Goal: Task Accomplishment & Management: Manage account settings

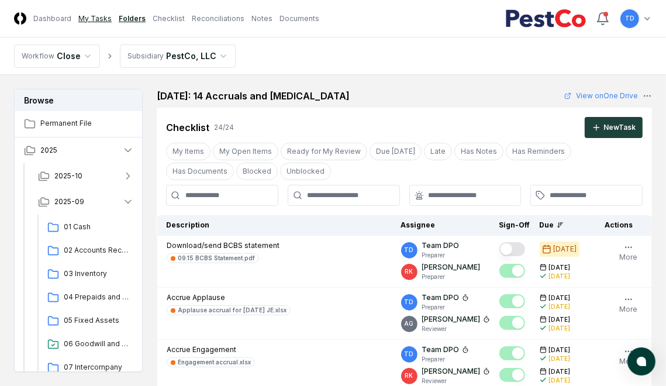
click at [95, 18] on link "My Tasks" at bounding box center [94, 18] width 33 height 11
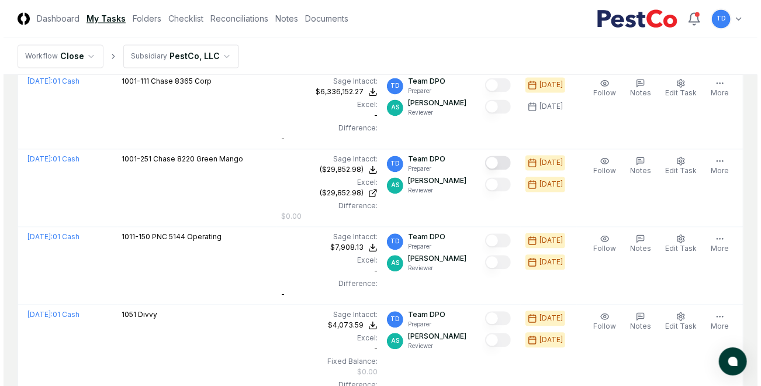
scroll to position [947, 0]
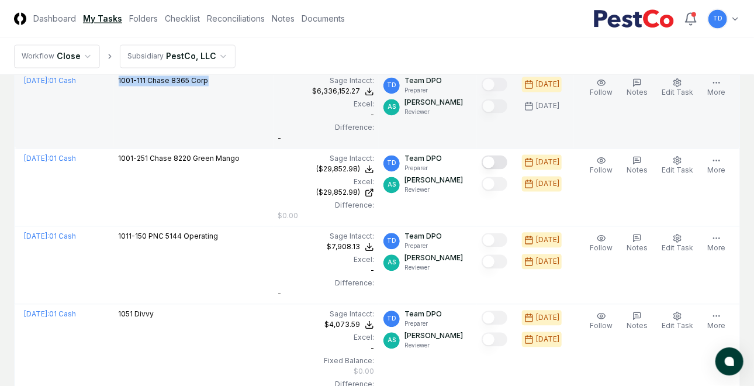
drag, startPoint x: 119, startPoint y: 78, endPoint x: 207, endPoint y: 79, distance: 88.3
click at [207, 79] on div "1001-111 Chase 8365 Corp" at bounding box center [194, 81] width 150 height 13
copy p "1001-111 Chase 8365 Corp"
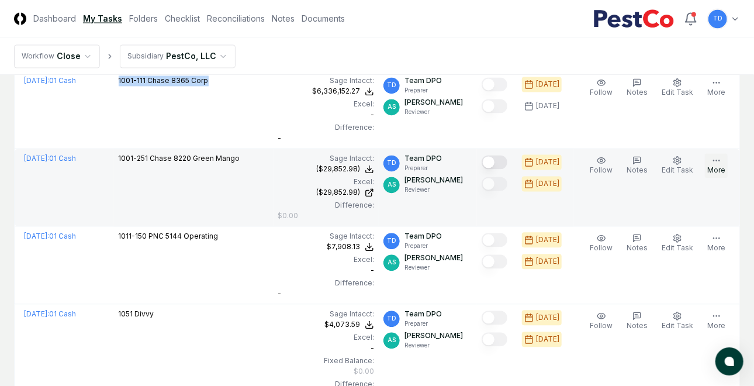
click at [597, 160] on icon "button" at bounding box center [716, 159] width 9 height 9
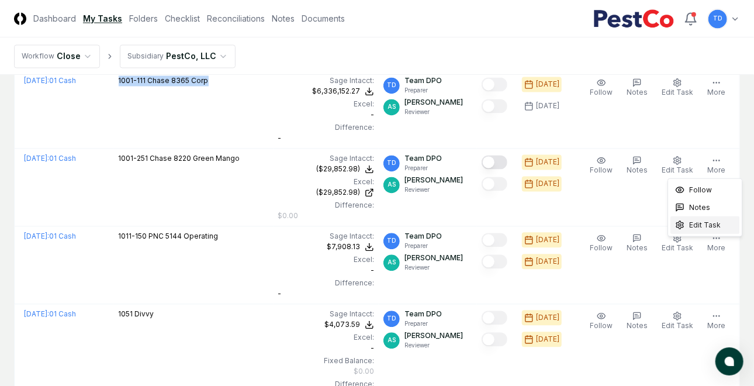
click at [597, 223] on span "Edit Task" at bounding box center [705, 225] width 32 height 11
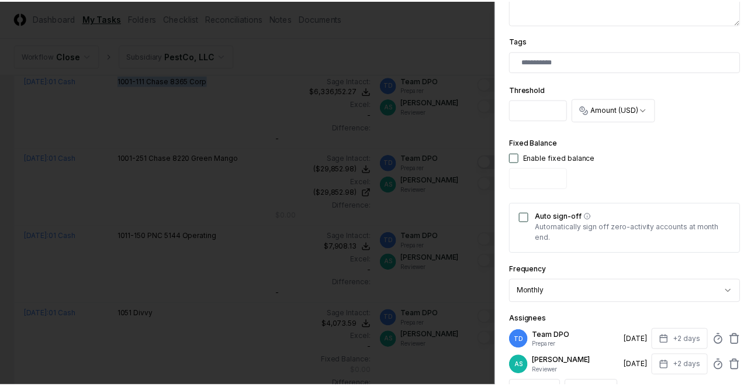
scroll to position [441, 0]
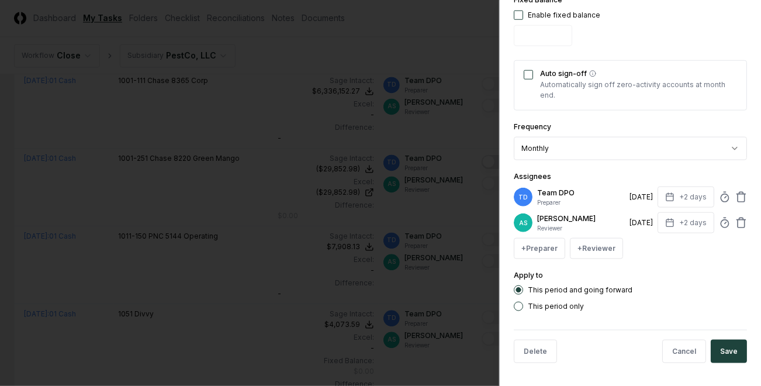
click at [528, 79] on div "Auto sign-off Automatically sign off zero-activity accounts at month end." at bounding box center [630, 85] width 233 height 50
click at [528, 70] on button "Auto sign-off" at bounding box center [528, 74] width 9 height 9
click at [597, 194] on circle at bounding box center [724, 198] width 8 height 8
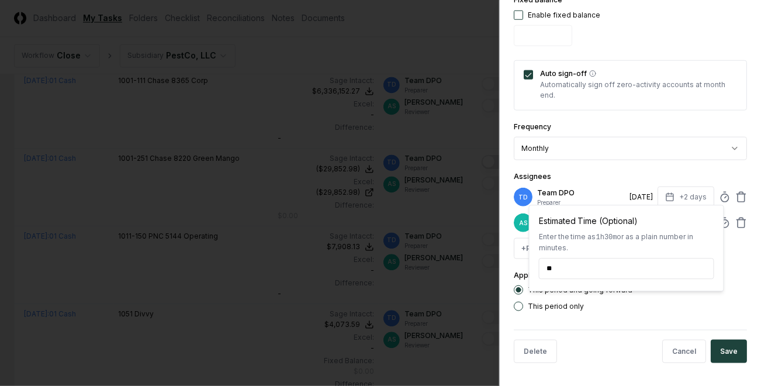
type input "*****"
click at [597, 171] on div "Assignees TD Team DPO Preparer [DATE] +2 days Estimated Time (Optional) Enter t…" at bounding box center [630, 213] width 233 height 89
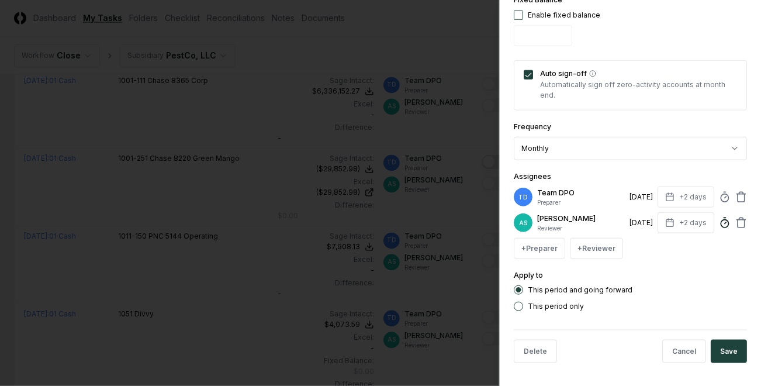
click at [597, 223] on line at bounding box center [726, 223] width 2 height 2
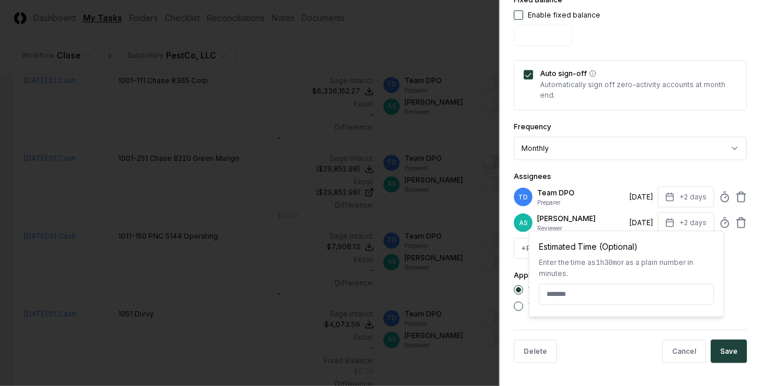
click at [597, 286] on input at bounding box center [626, 293] width 175 height 21
type input "*****"
click at [597, 351] on button "Save" at bounding box center [729, 350] width 36 height 23
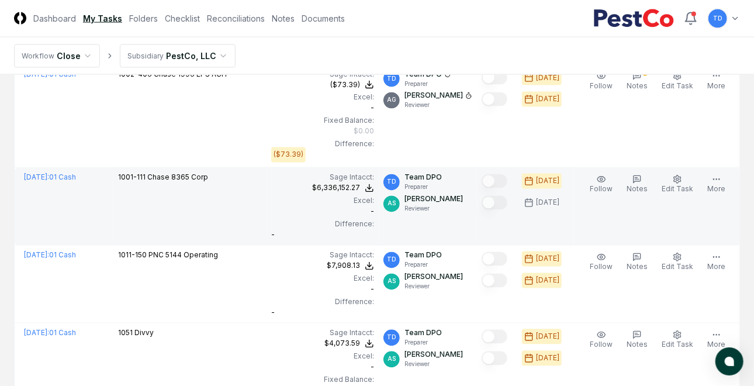
scroll to position [812, 0]
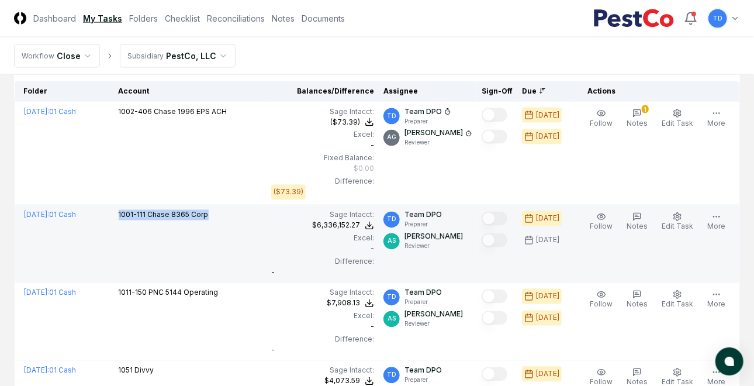
drag, startPoint x: 116, startPoint y: 213, endPoint x: 206, endPoint y: 214, distance: 90.0
click at [206, 214] on td "1001-111 Chase 8365 Corp" at bounding box center [190, 244] width 153 height 78
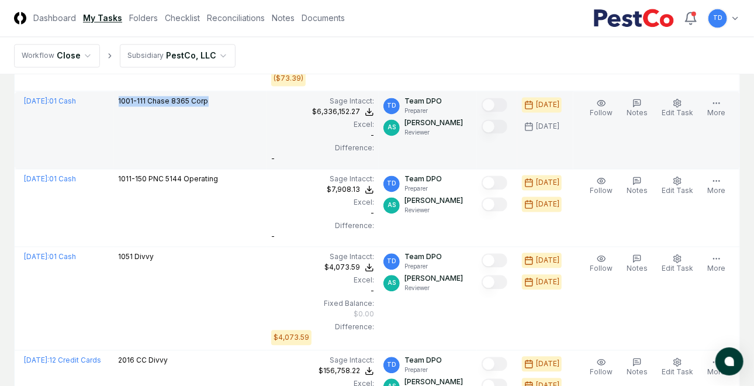
scroll to position [930, 0]
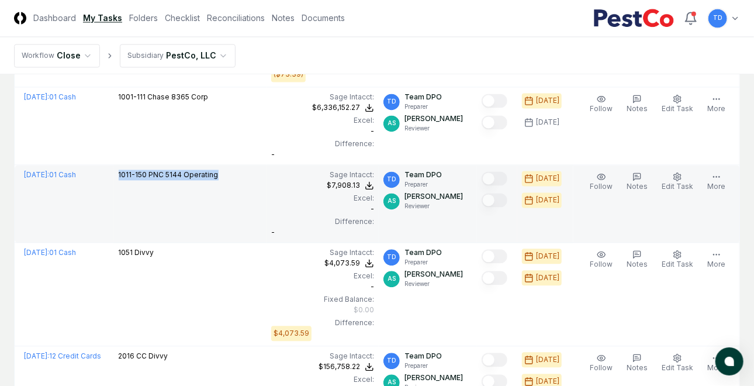
drag, startPoint x: 119, startPoint y: 174, endPoint x: 230, endPoint y: 176, distance: 110.5
click at [230, 176] on div "1011-150 PNC 5144 Operating" at bounding box center [191, 176] width 144 height 13
copy p "1011-150 PNC 5144 Operating"
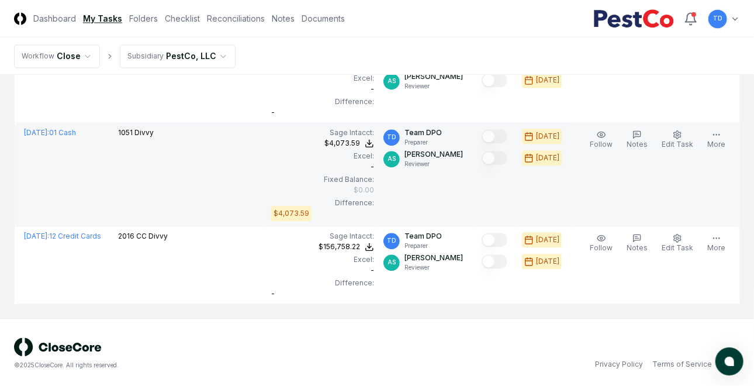
click at [140, 131] on span "Divvy" at bounding box center [144, 132] width 19 height 9
copy div "1051 Divvy"
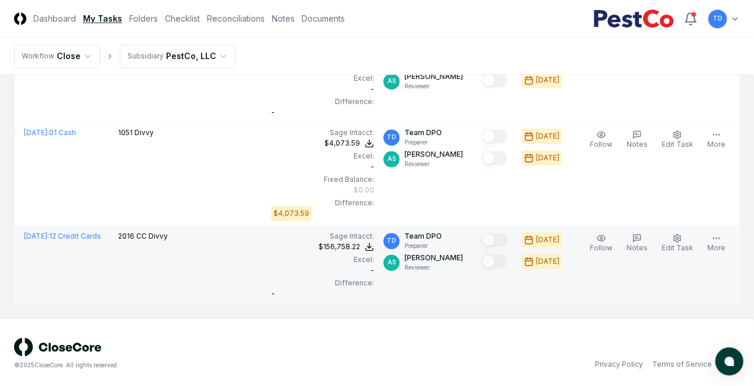
click at [145, 235] on span "CC Divvy" at bounding box center [153, 235] width 32 height 9
copy div "2016 CC Divvy"
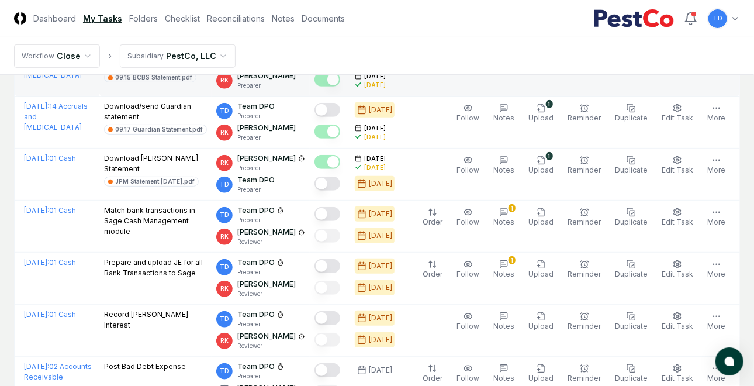
scroll to position [84, 0]
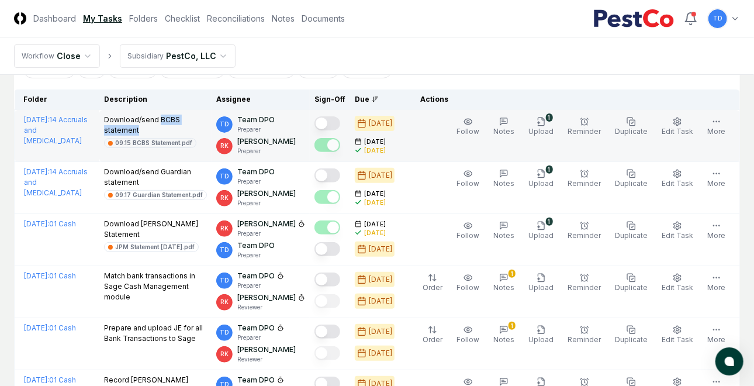
drag, startPoint x: 165, startPoint y: 119, endPoint x: 172, endPoint y: 131, distance: 14.6
click at [172, 131] on p "Download/send BCBS statement" at bounding box center [155, 125] width 103 height 21
copy p "BCBS statement"
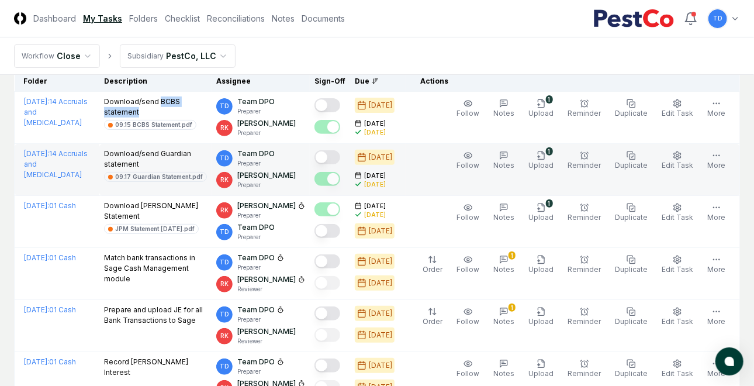
scroll to position [102, 0]
click at [167, 153] on p "Download/send Guardian statement" at bounding box center [155, 159] width 103 height 21
drag, startPoint x: 166, startPoint y: 153, endPoint x: 197, endPoint y: 164, distance: 32.9
click at [197, 164] on p "Download/send Guardian statement" at bounding box center [155, 159] width 103 height 21
copy p "Guardian statement"
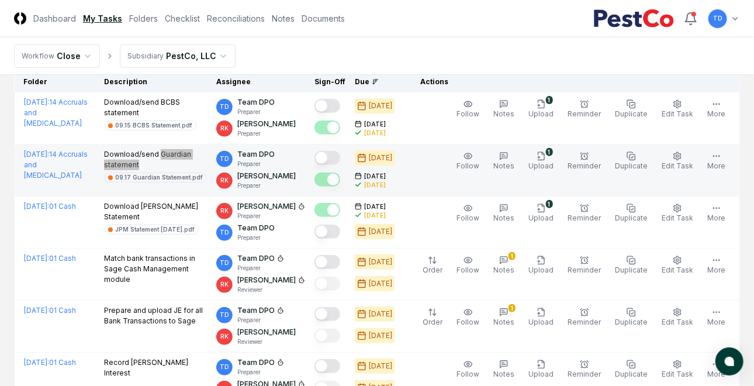
scroll to position [124, 0]
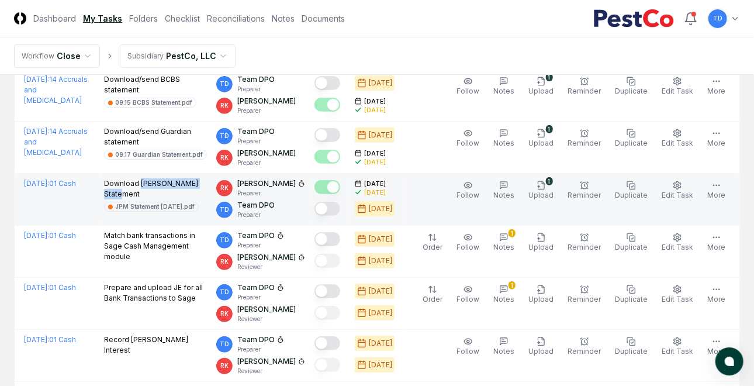
drag, startPoint x: 148, startPoint y: 193, endPoint x: 147, endPoint y: 183, distance: 10.5
click at [147, 183] on p "Download [PERSON_NAME] Statement" at bounding box center [155, 188] width 103 height 21
copy p "[PERSON_NAME] Statement"
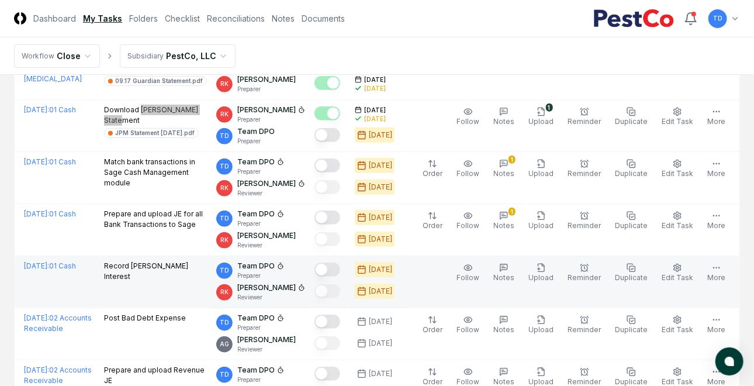
scroll to position [194, 0]
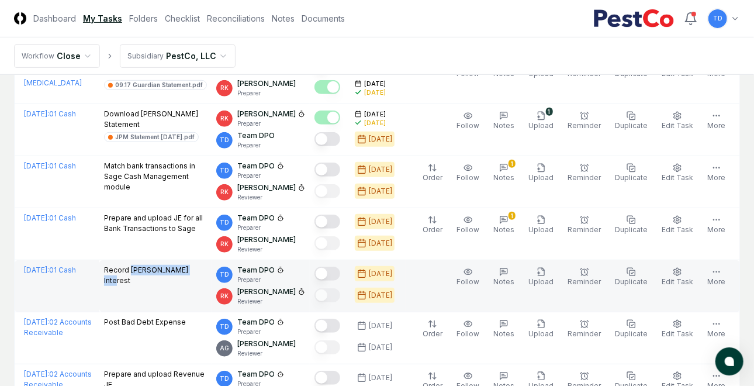
drag, startPoint x: 136, startPoint y: 269, endPoint x: 199, endPoint y: 272, distance: 63.2
click at [199, 272] on div "Record [PERSON_NAME] Interest" at bounding box center [155, 276] width 103 height 23
copy p "[PERSON_NAME] Interest"
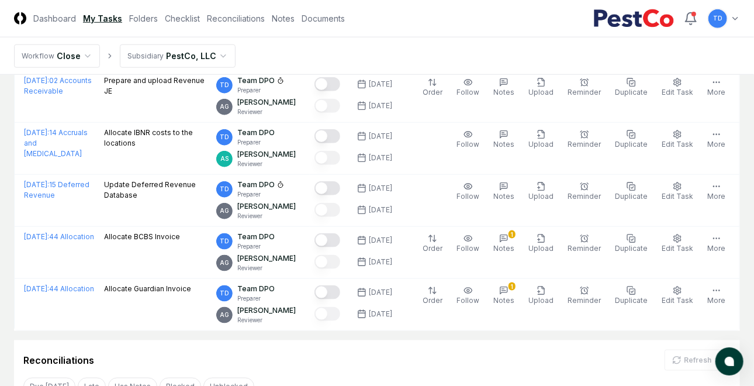
scroll to position [488, 0]
